Goal: Information Seeking & Learning: Learn about a topic

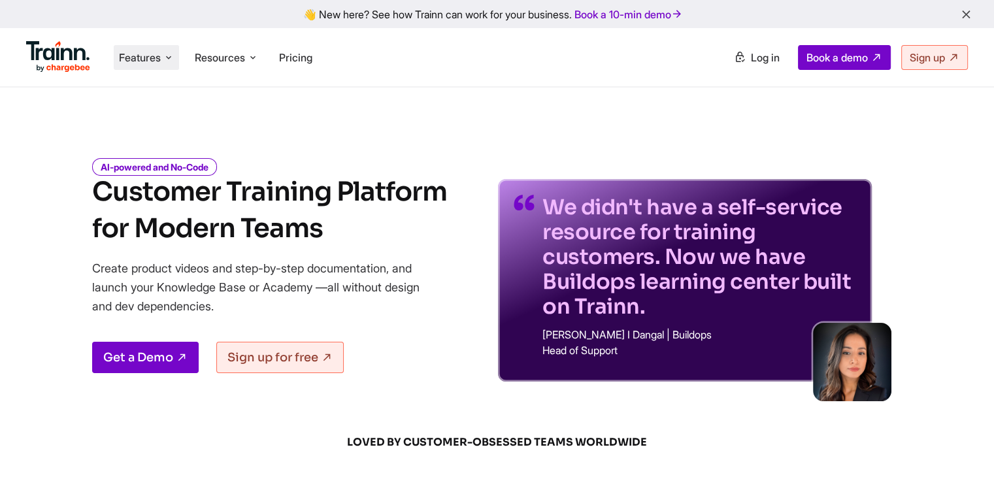
click at [133, 53] on span "Features" at bounding box center [140, 57] width 42 height 14
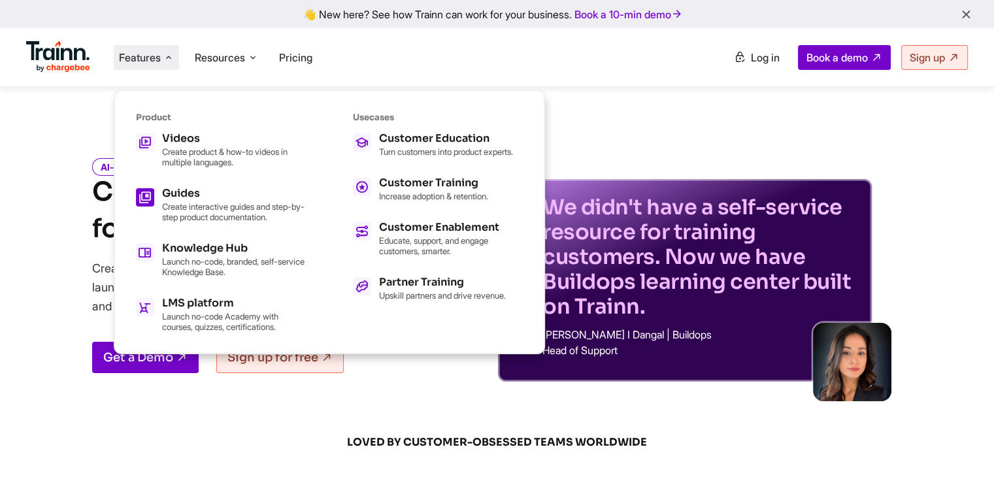
click at [196, 207] on p "Create interactive guides and step-by-step product documentation." at bounding box center [234, 211] width 144 height 21
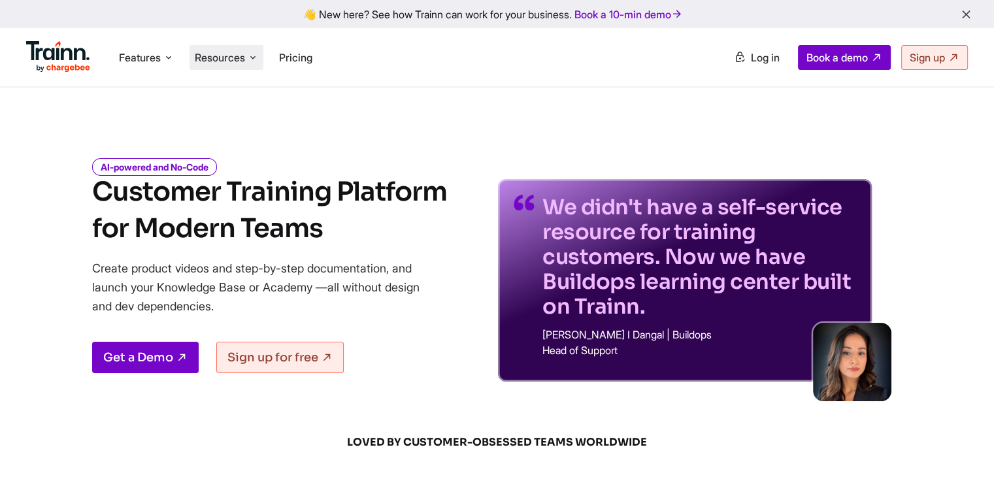
click at [201, 61] on span "Resources" at bounding box center [220, 57] width 50 height 14
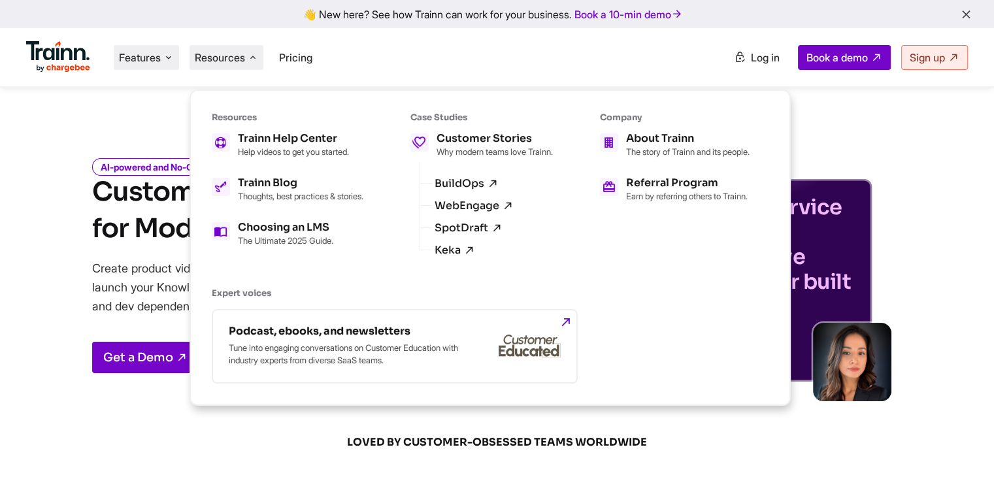
click at [167, 55] on icon at bounding box center [168, 57] width 10 height 13
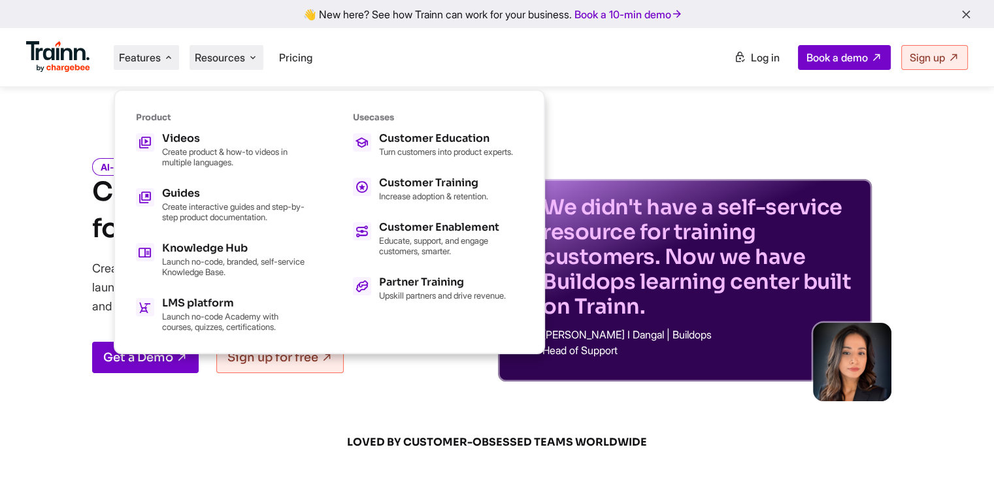
click at [221, 55] on span "Resources" at bounding box center [220, 57] width 50 height 14
